Goal: Information Seeking & Learning: Learn about a topic

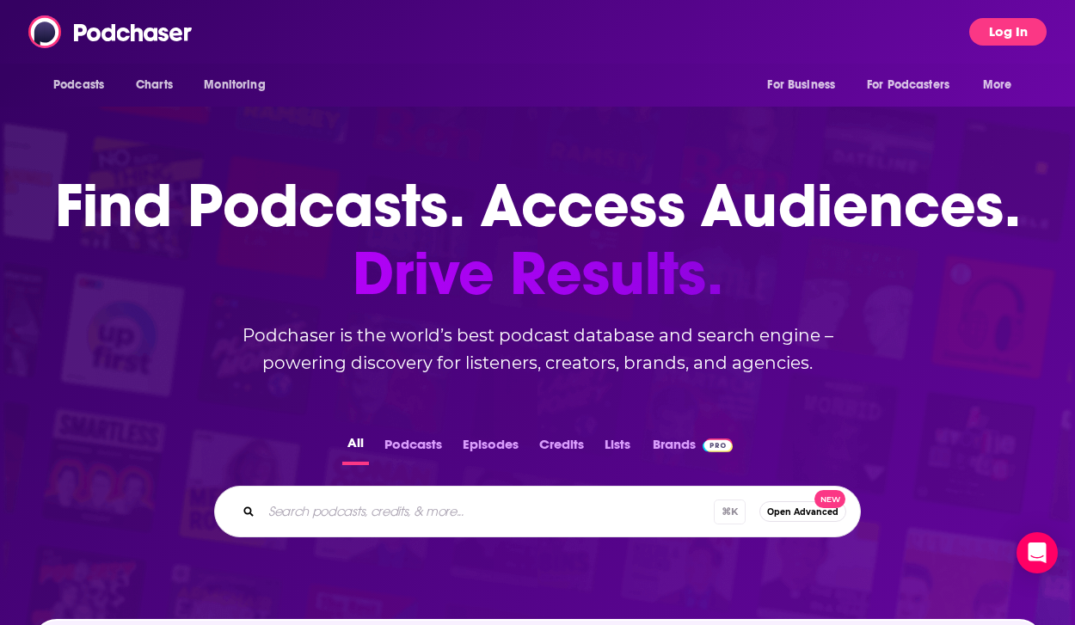
click at [1022, 34] on button "Log In" at bounding box center [1008, 32] width 77 height 28
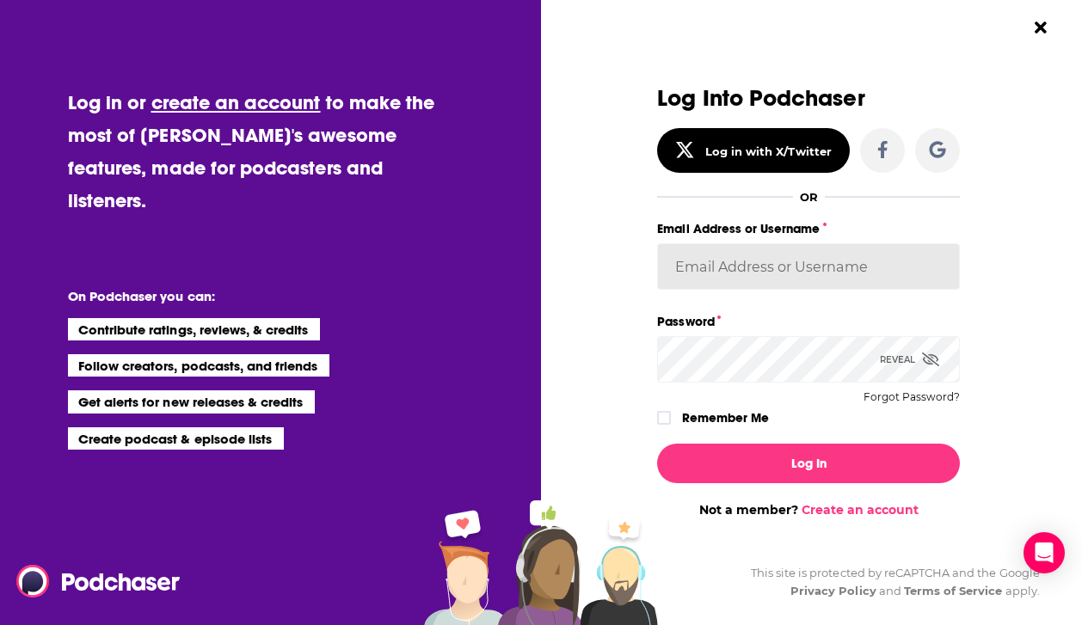
type input "[EMAIL_ADDRESS][DOMAIN_NAME]"
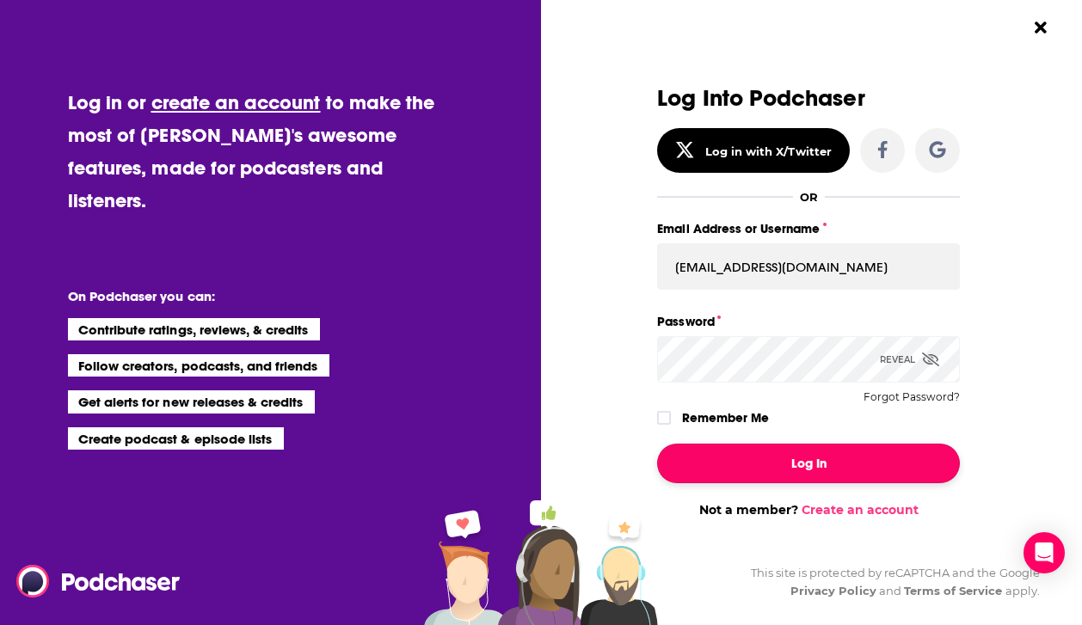
click at [785, 446] on button "Log In" at bounding box center [808, 464] width 303 height 40
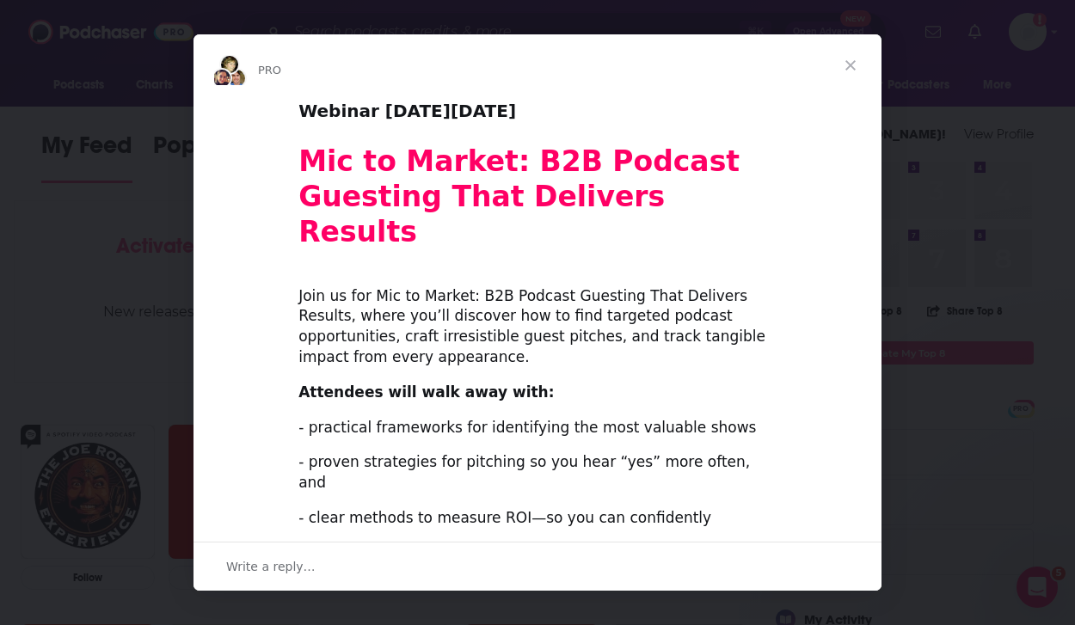
click at [845, 69] on span "Close" at bounding box center [851, 65] width 62 height 62
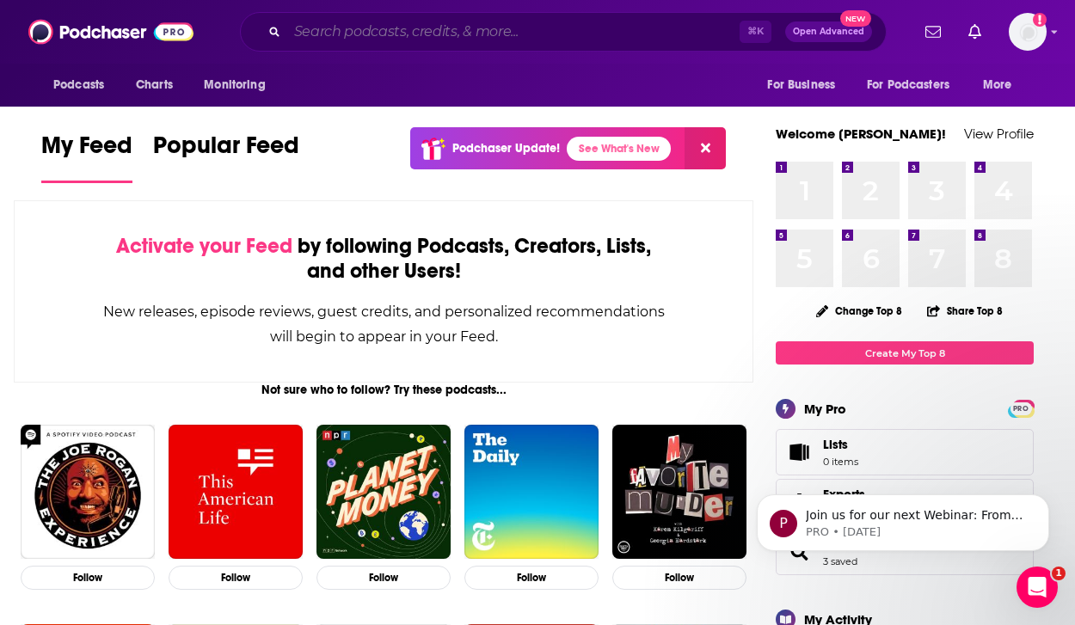
click at [547, 32] on input "Search podcasts, credits, & more..." at bounding box center [513, 32] width 453 height 28
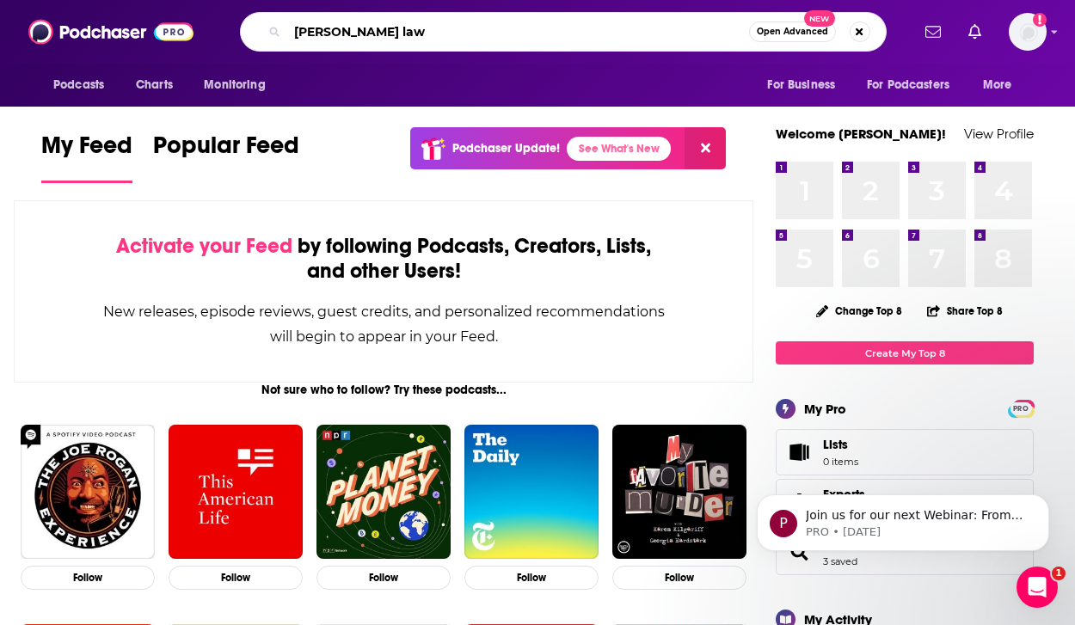
type input "[PERSON_NAME] law"
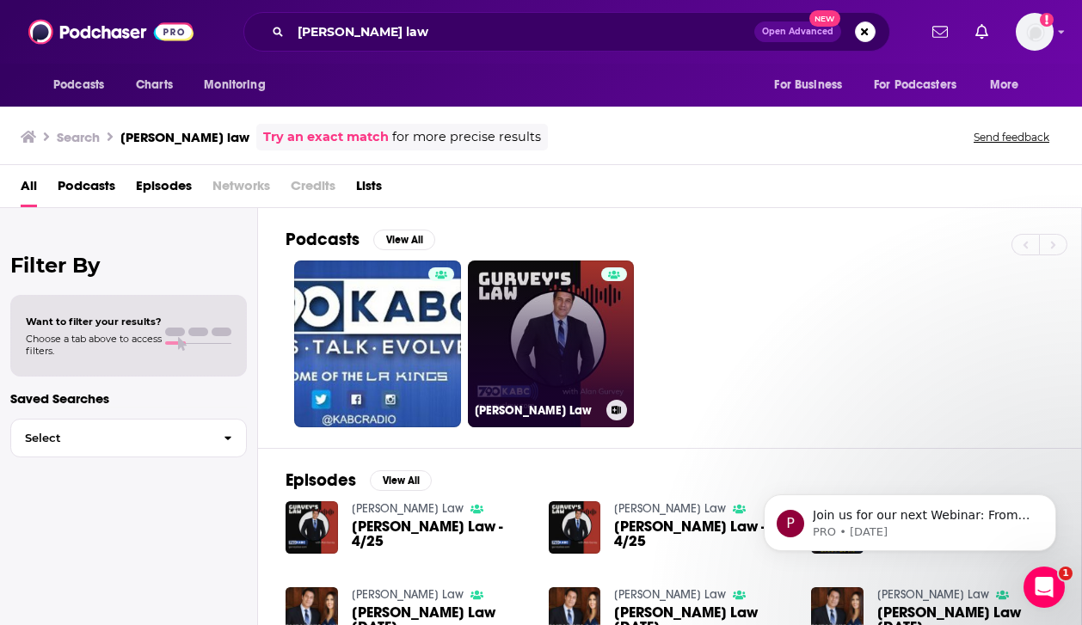
click at [523, 268] on link "[PERSON_NAME] Law" at bounding box center [551, 344] width 167 height 167
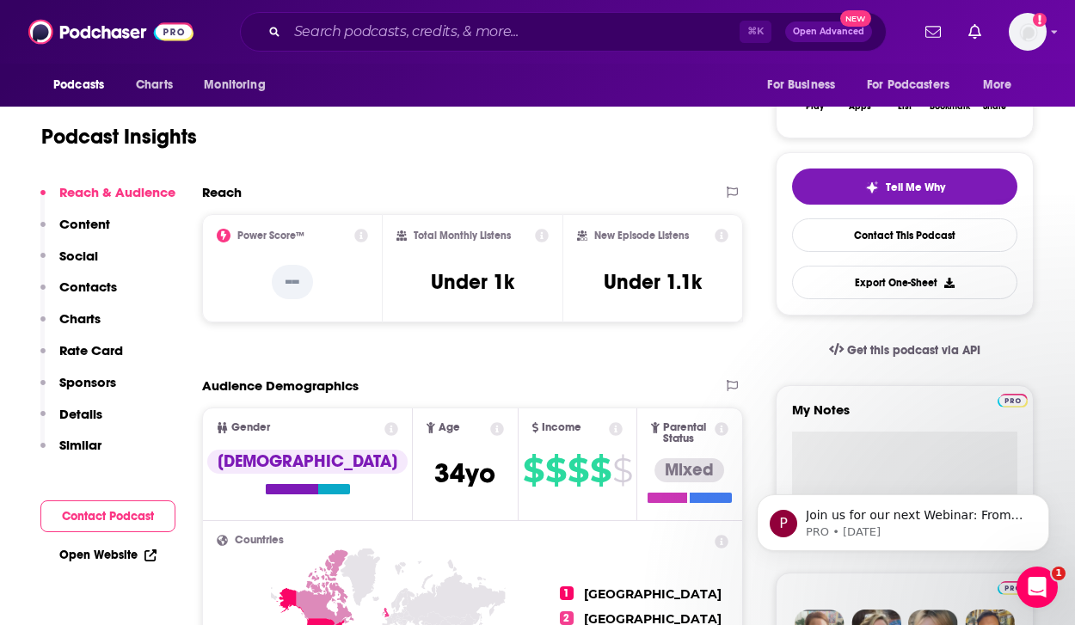
scroll to position [307, 0]
